Goal: Information Seeking & Learning: Learn about a topic

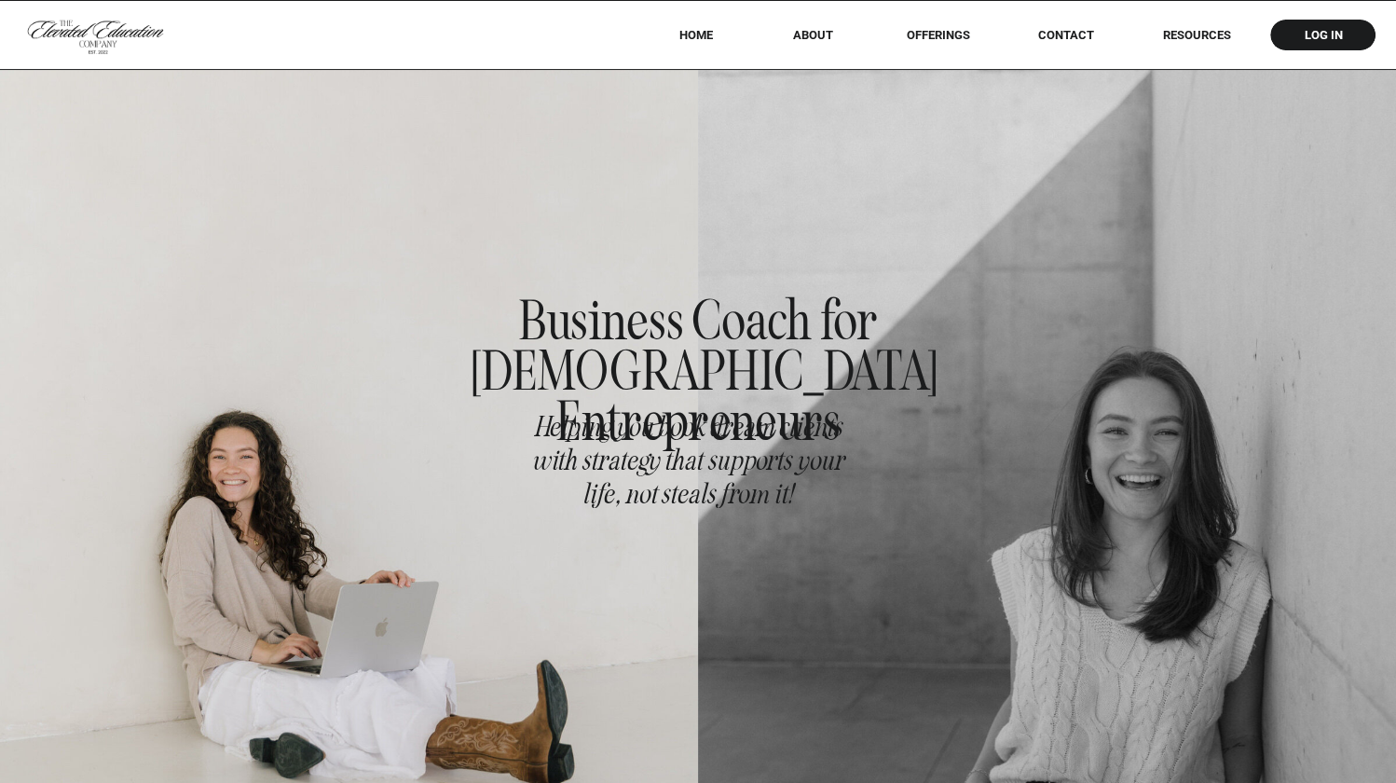
click at [922, 22] on div at bounding box center [698, 34] width 1396 height 69
click at [931, 45] on div at bounding box center [698, 34] width 1396 height 69
click at [931, 34] on nav "offerings" at bounding box center [938, 35] width 116 height 14
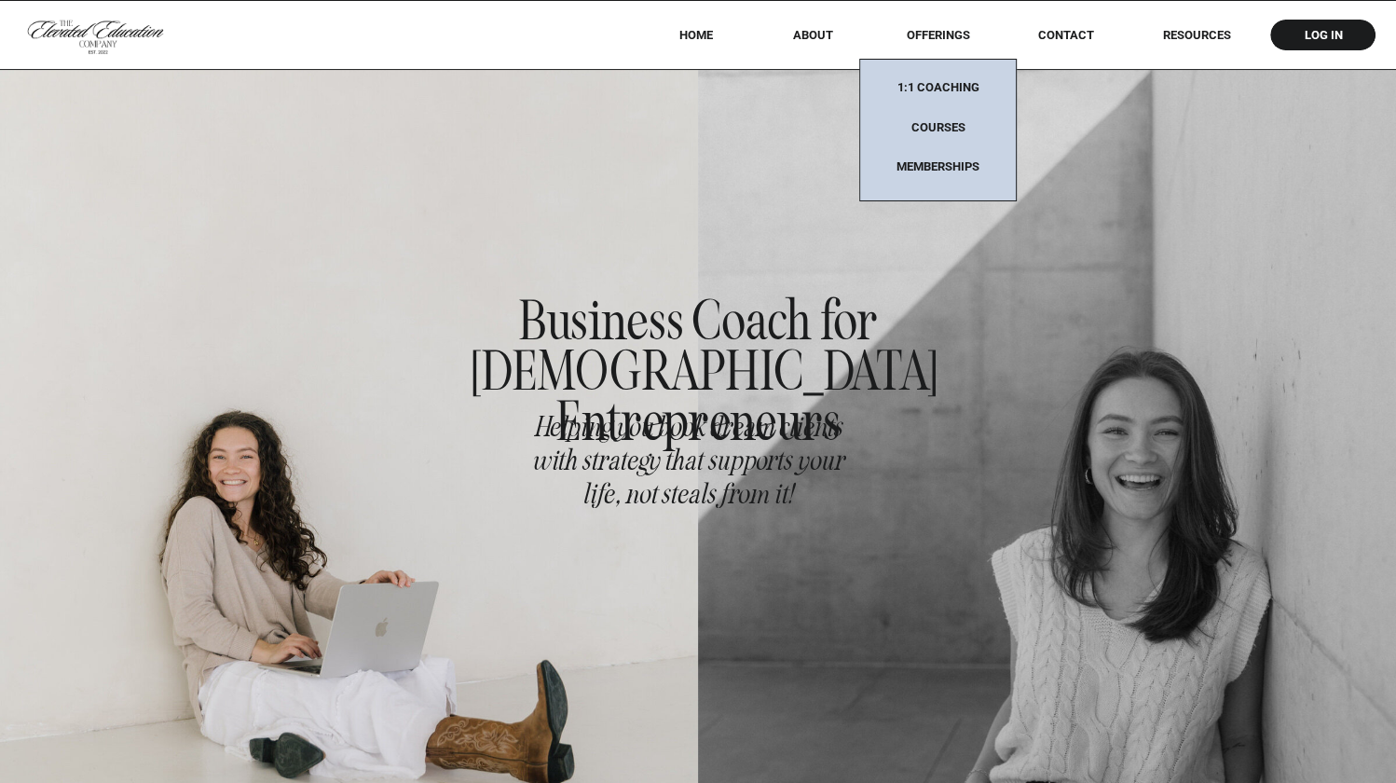
click at [932, 169] on nav "Memberships" at bounding box center [938, 167] width 116 height 16
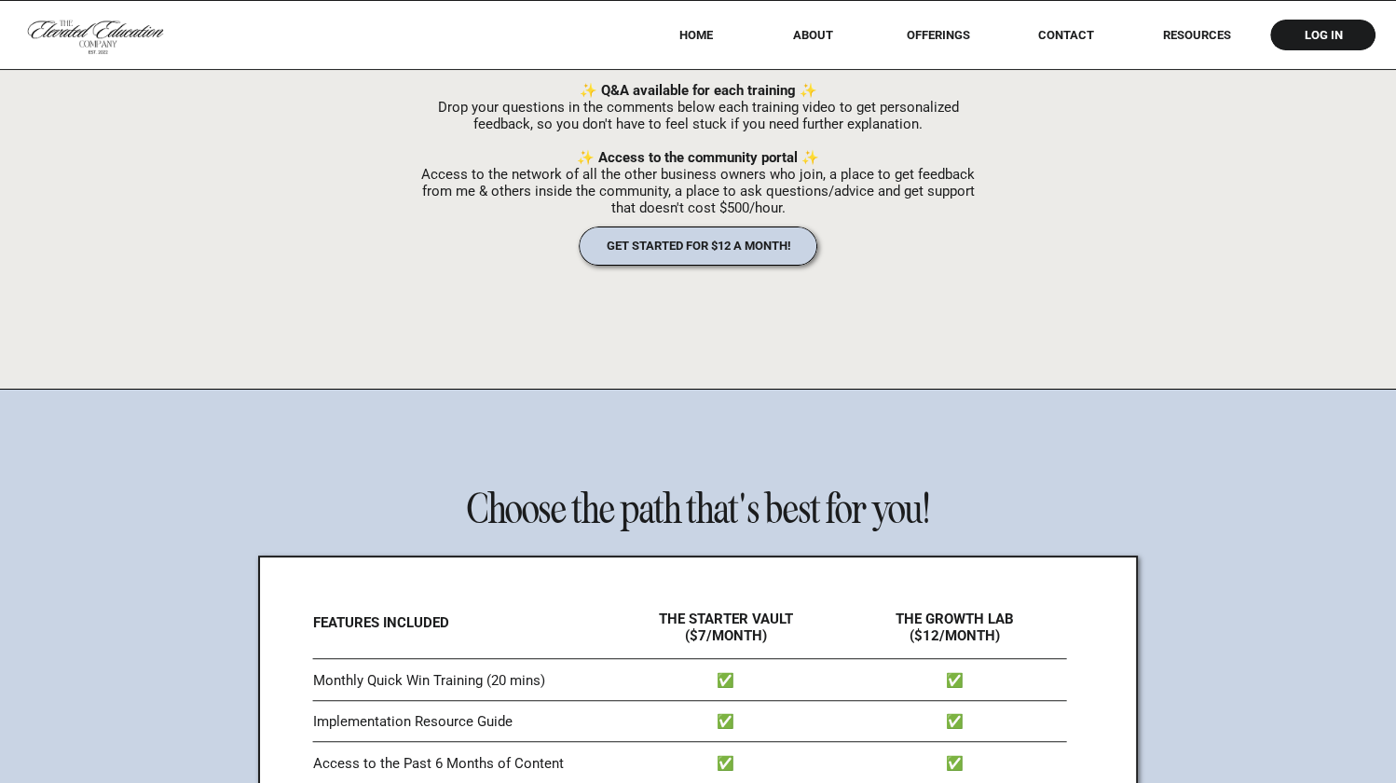
scroll to position [6414, 0]
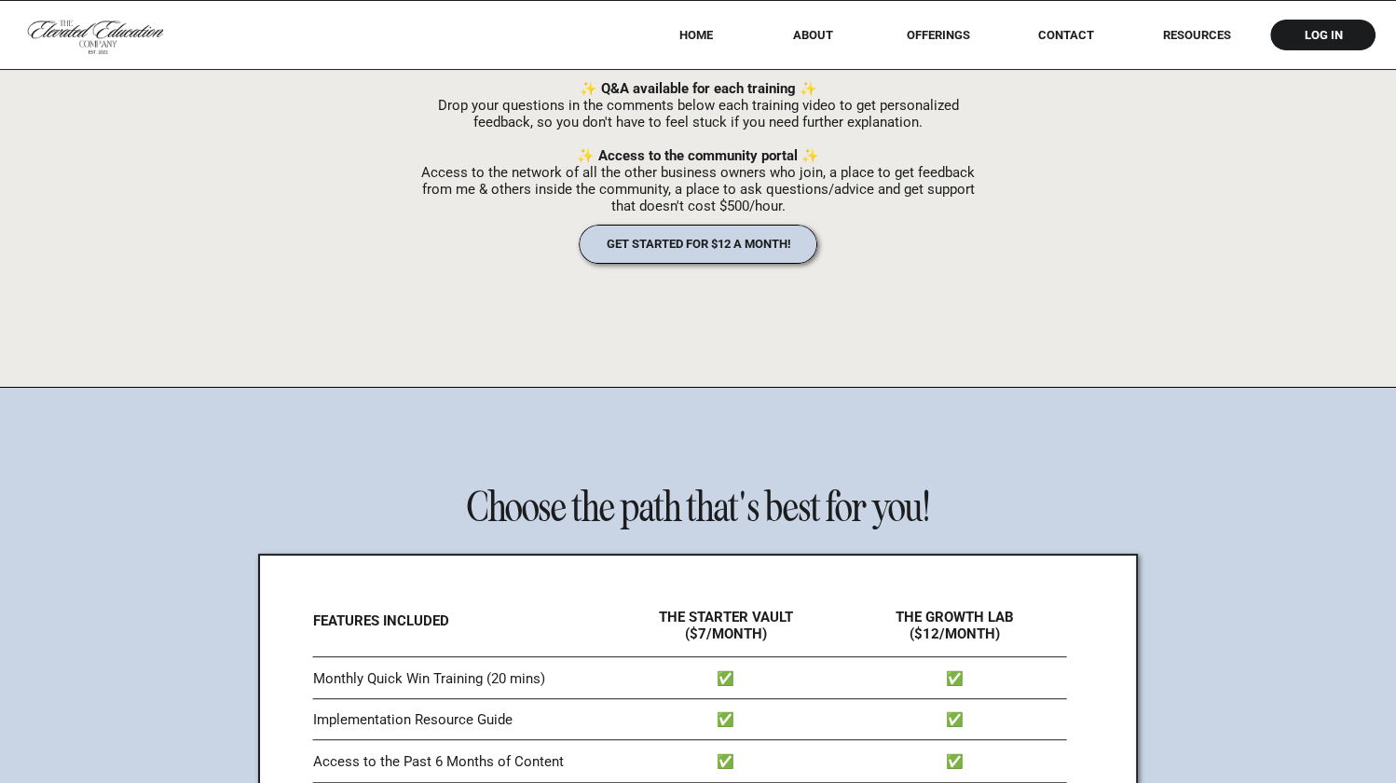
click at [674, 93] on p "✨ An additional deep dive training ✨ We’ll dive even deeper on the mini trainin…" at bounding box center [697, 100] width 553 height 208
click at [1228, 28] on nav "RESOURCES" at bounding box center [1196, 35] width 119 height 14
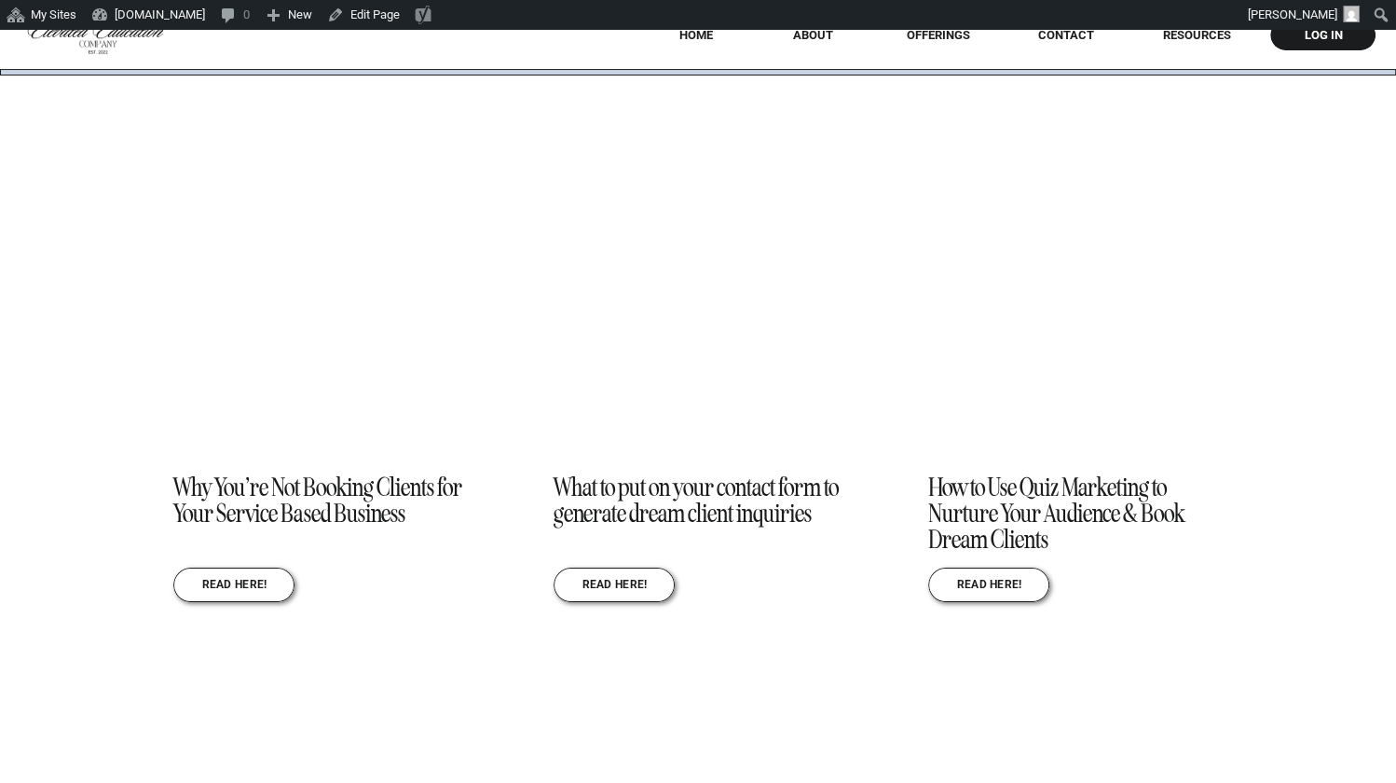
scroll to position [2042, 0]
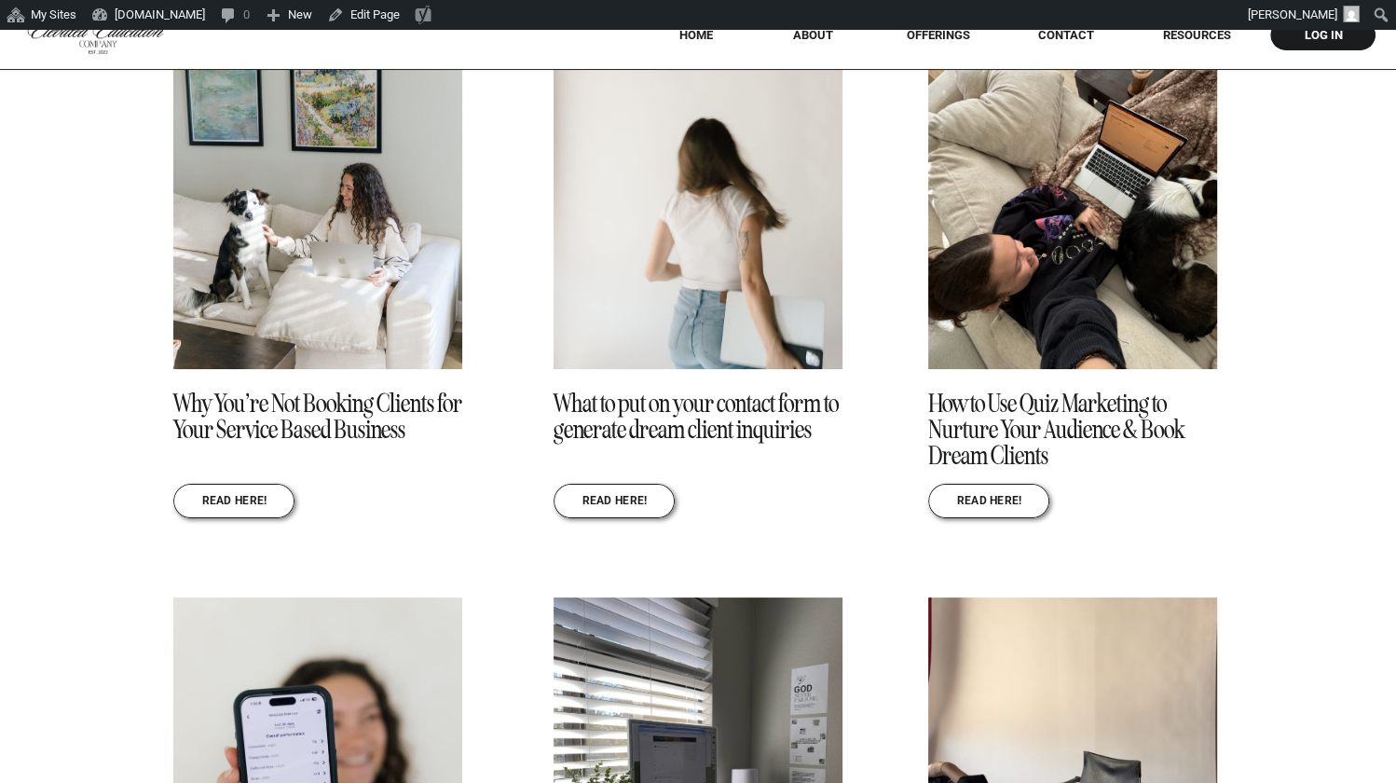
scroll to position [2177, 0]
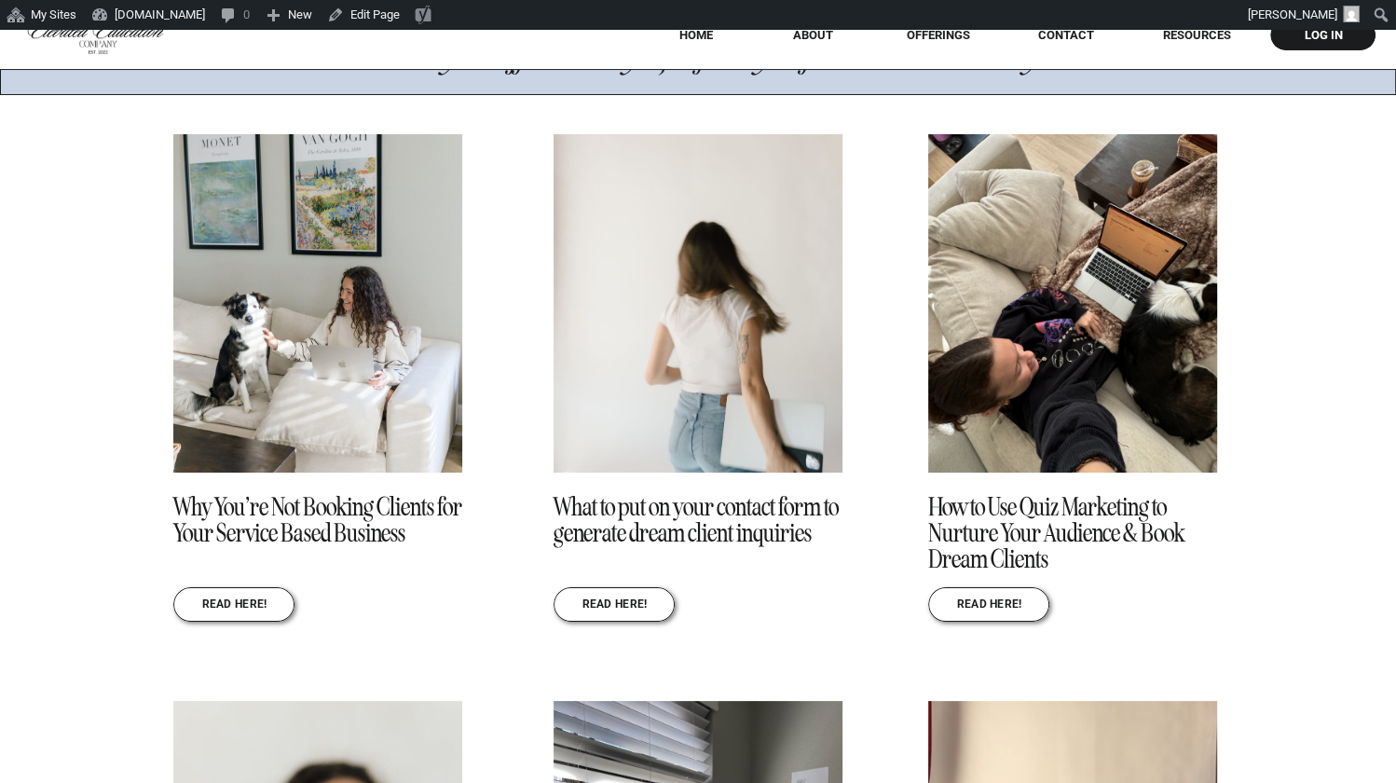
scroll to position [2000, 0]
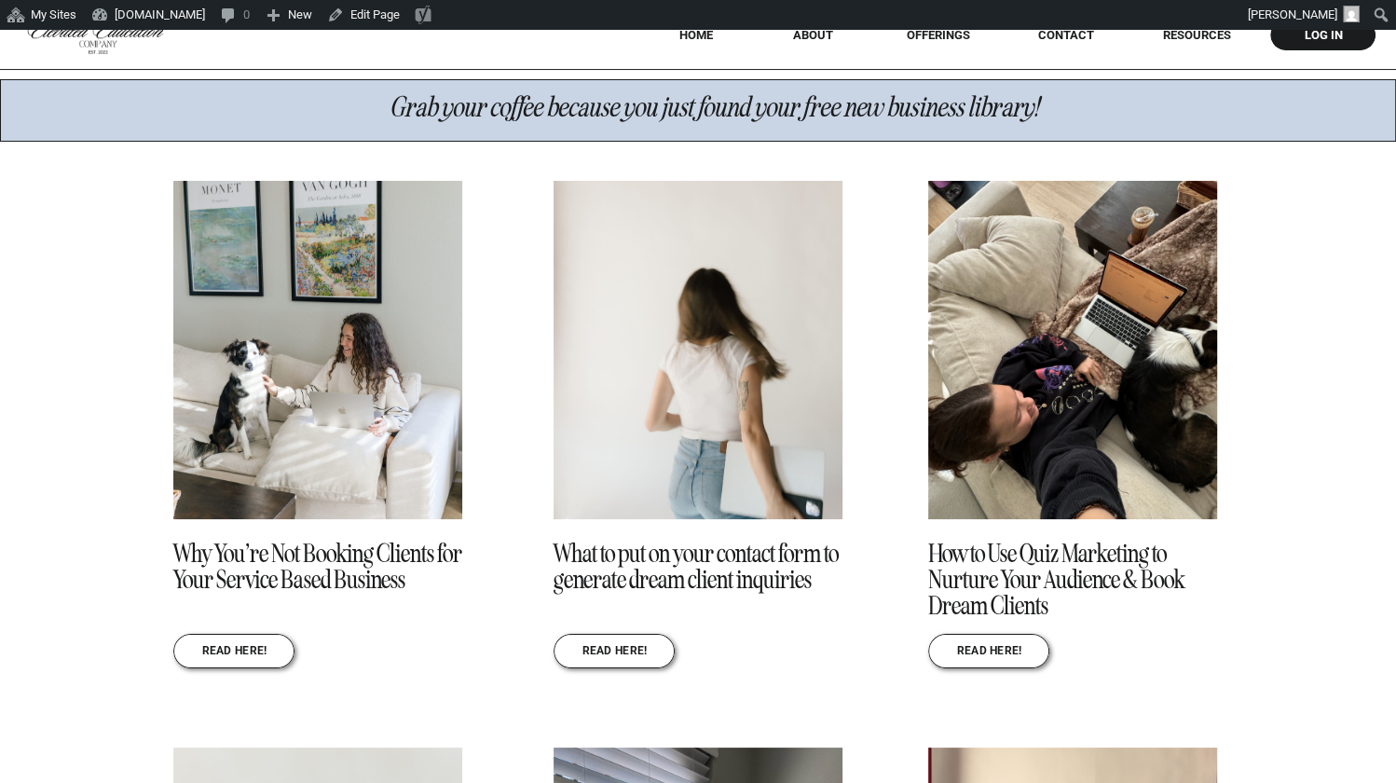
click at [658, 366] on img at bounding box center [697, 350] width 289 height 338
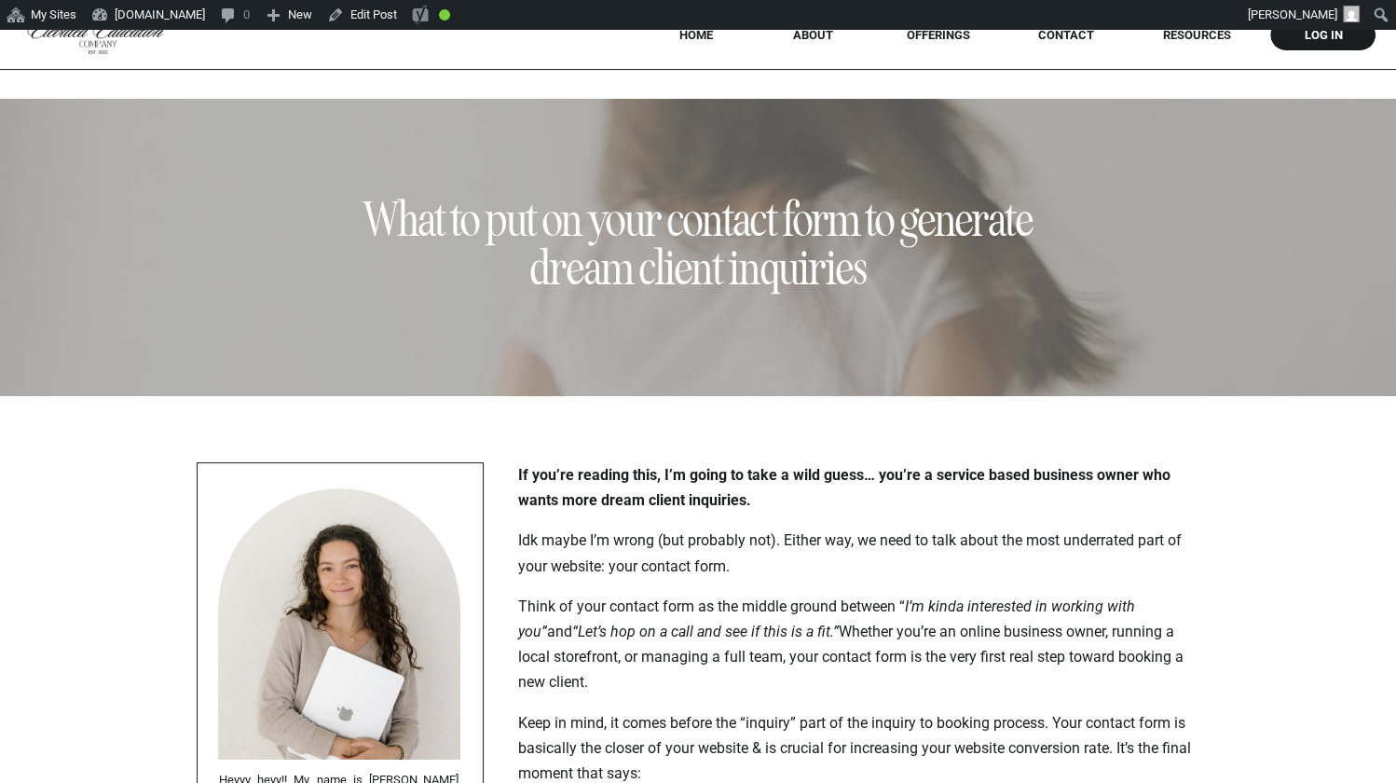
click at [935, 37] on nav "offerings" at bounding box center [938, 35] width 116 height 14
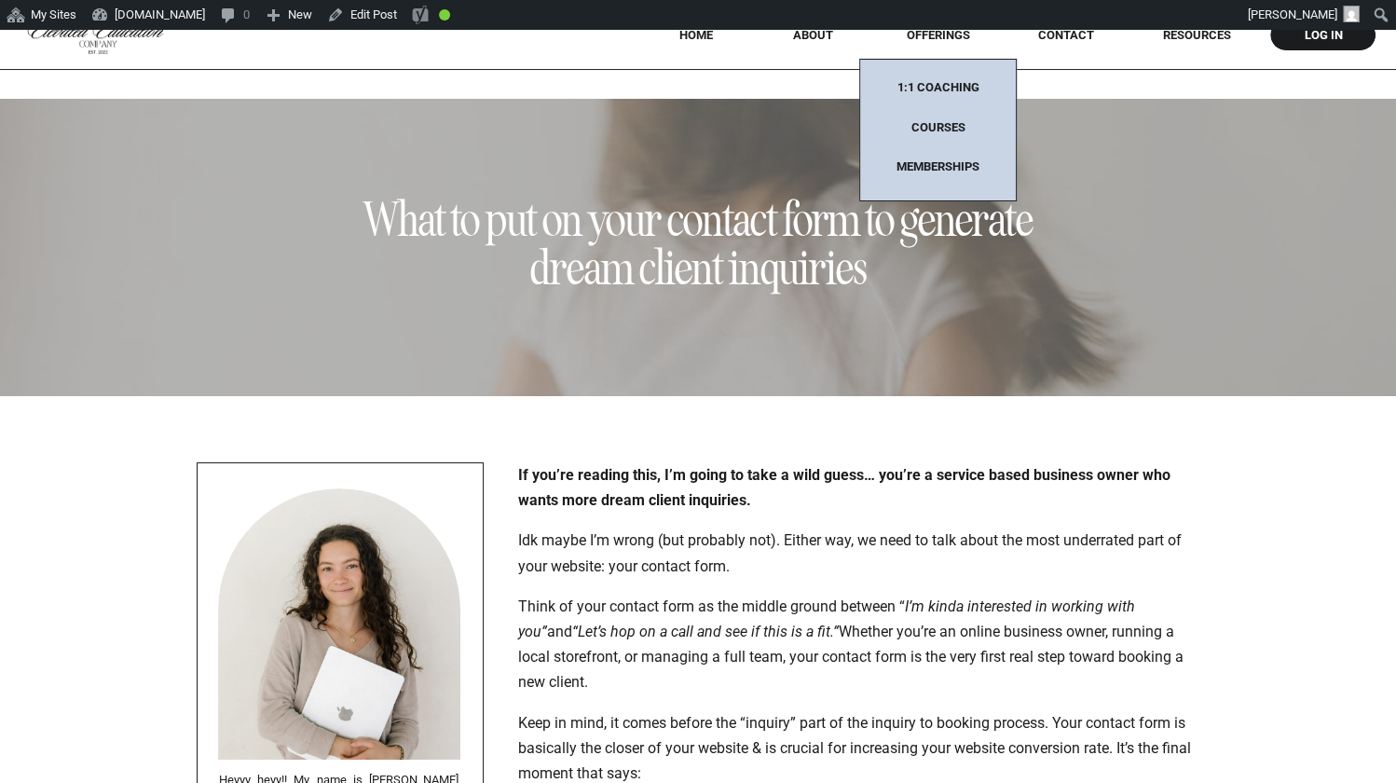
click at [947, 174] on nav "Memberships" at bounding box center [938, 167] width 116 height 16
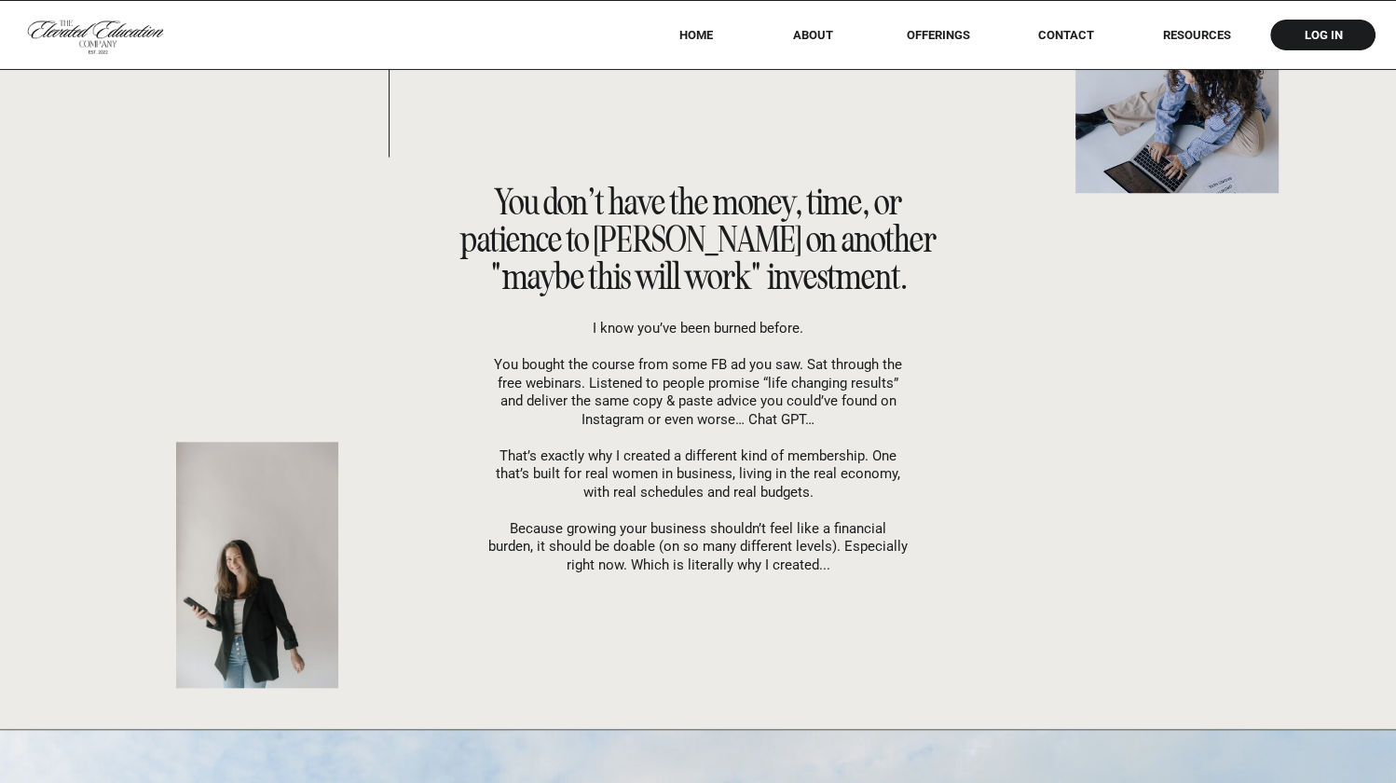
scroll to position [1379, 0]
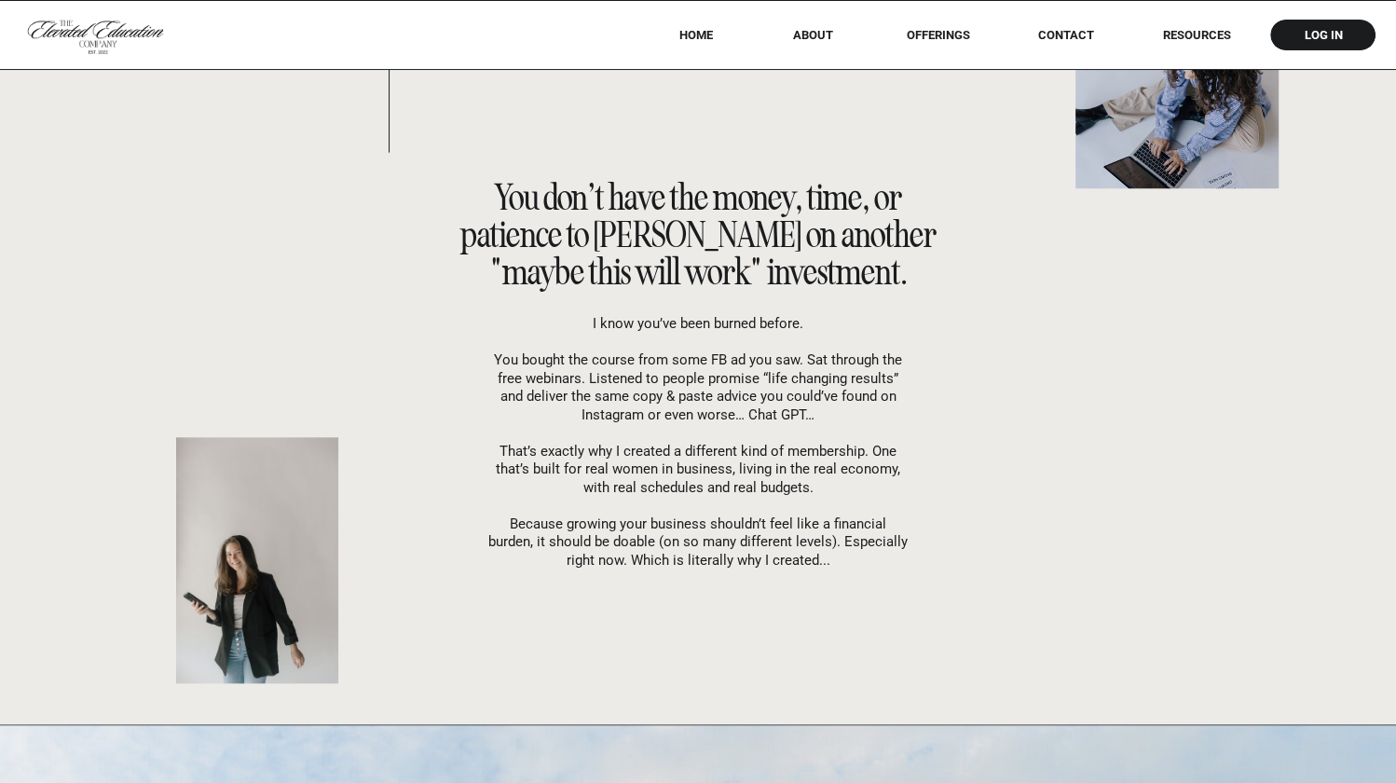
click at [627, 242] on h2 "You don’t have the money, time, or patience to [PERSON_NAME] on another "maybe …" at bounding box center [698, 233] width 482 height 108
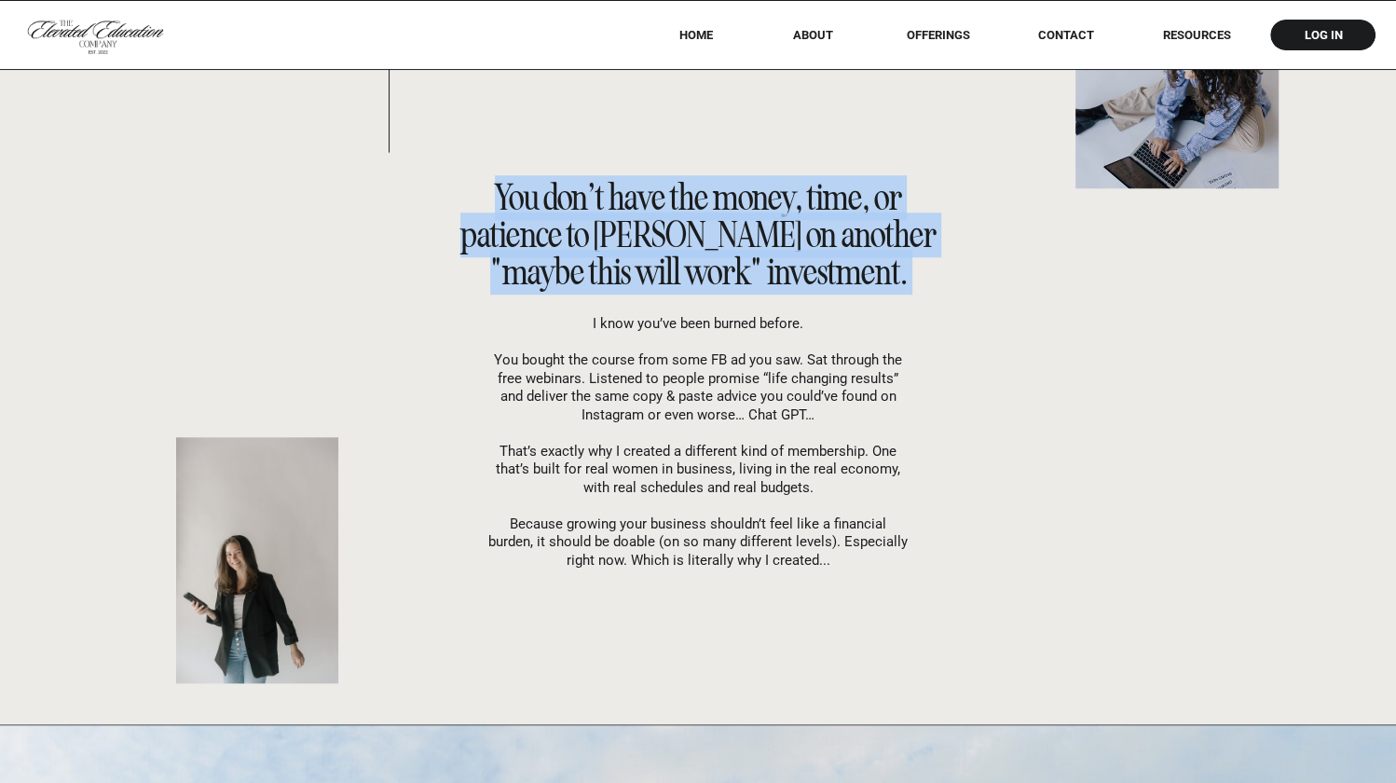
copy h2 "You don’t have the money, time, or patience to [PERSON_NAME] on another "maybe …"
click at [648, 360] on p "I know you’ve been burned before. You bought the course from some FB ad you saw…" at bounding box center [697, 441] width 419 height 253
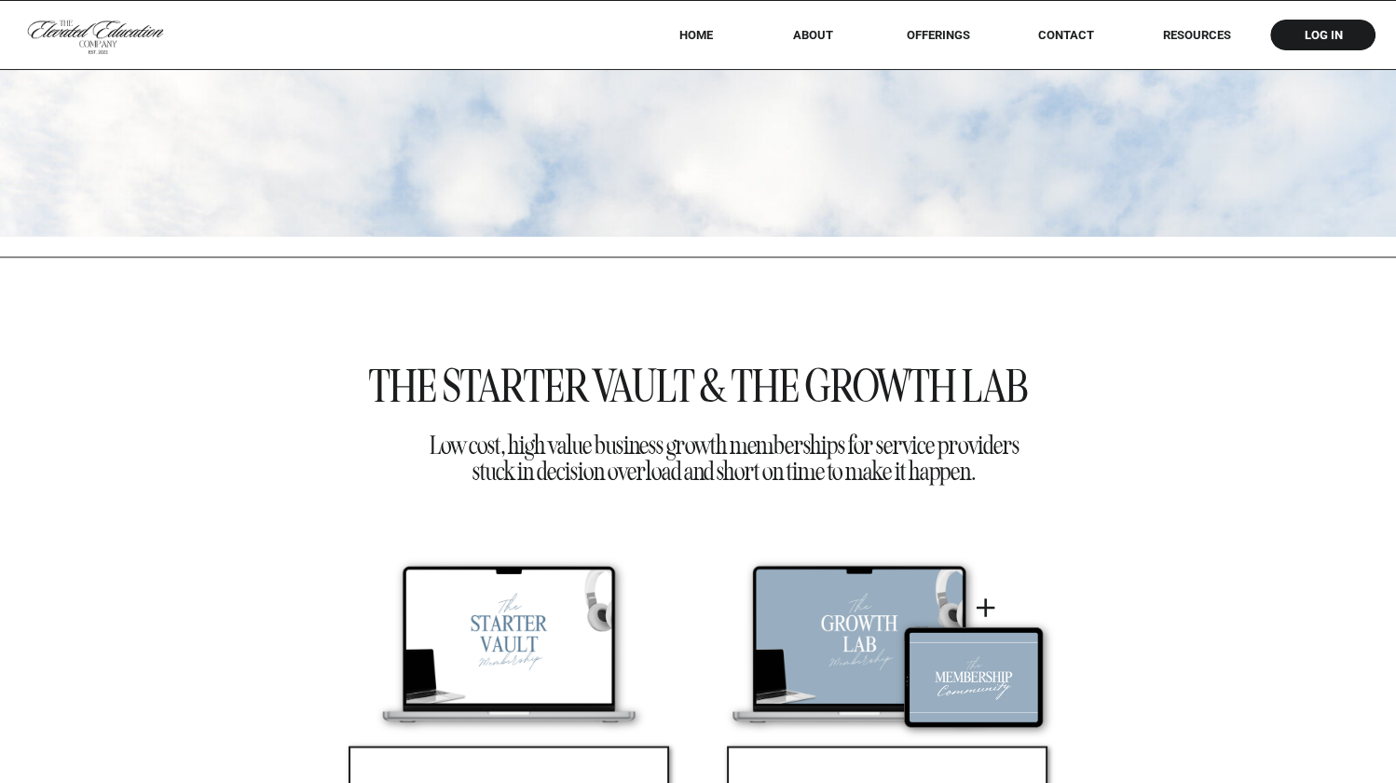
scroll to position [2175, 0]
